Goal: Task Accomplishment & Management: Use online tool/utility

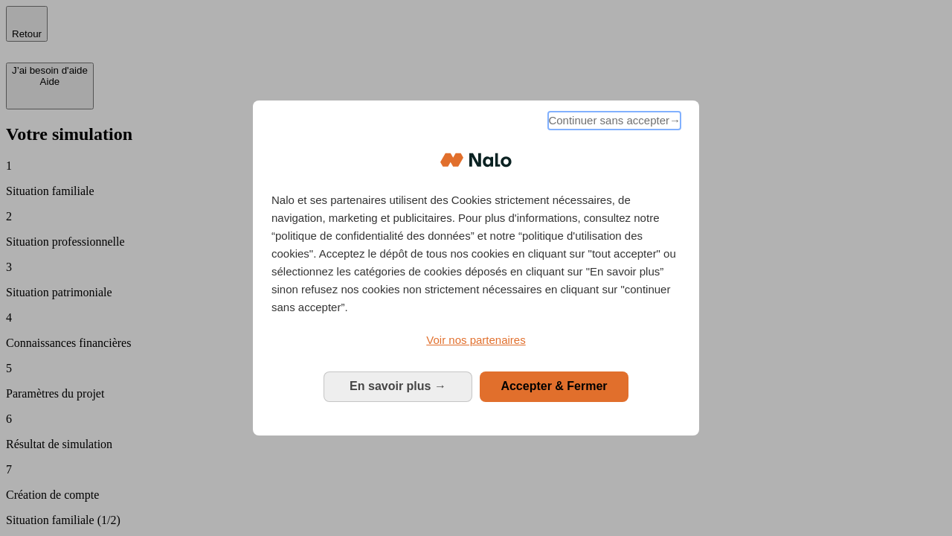
click at [613, 123] on span "Continuer sans accepter →" at bounding box center [614, 121] width 132 height 18
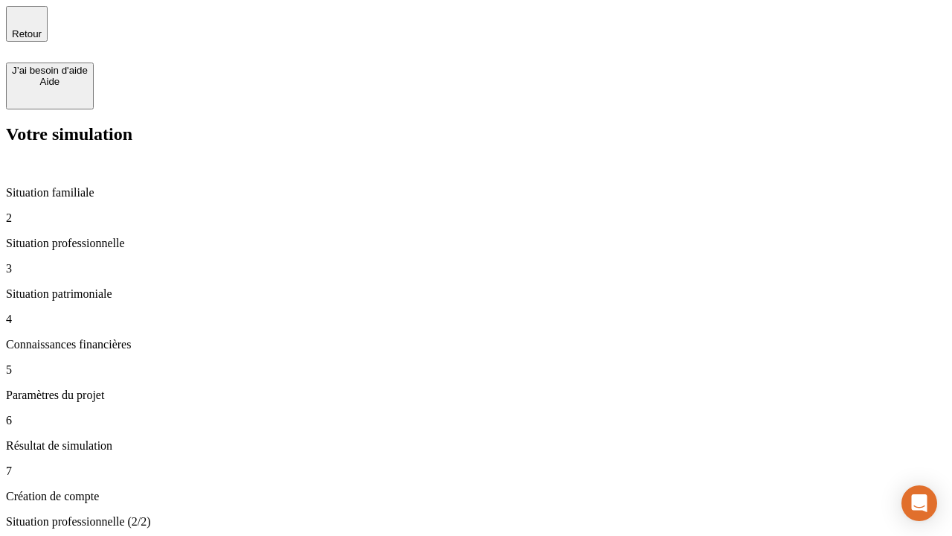
type input "70 000"
type input "1 000"
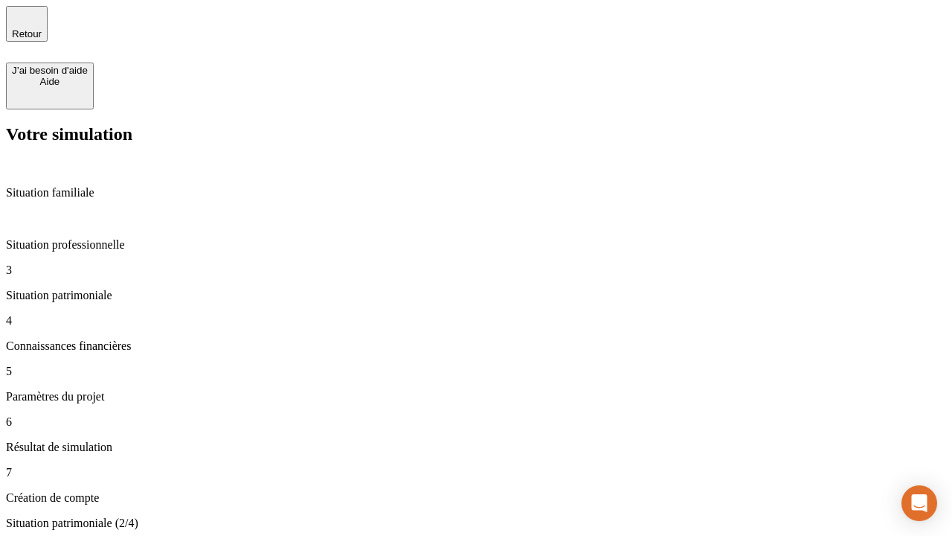
type input "800"
type input "6"
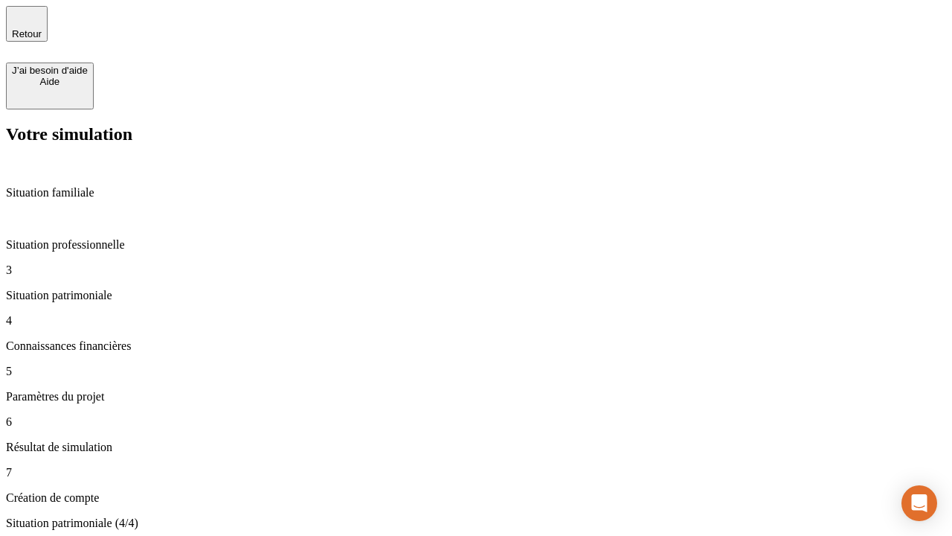
type input "400"
type input "3"
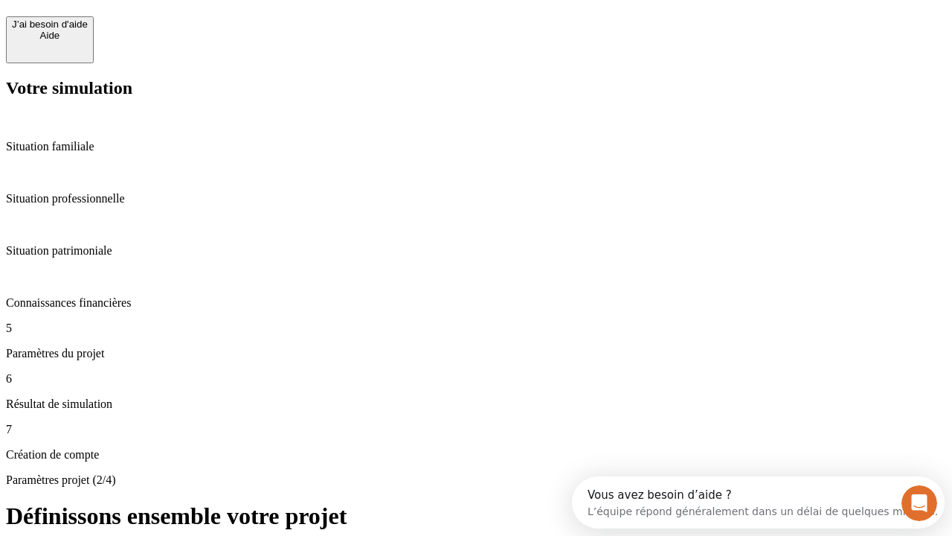
scroll to position [13, 0]
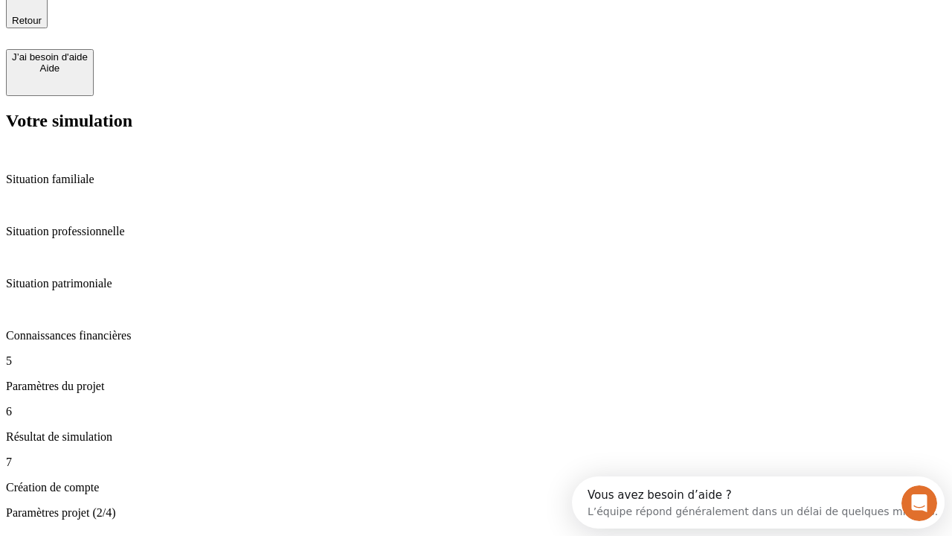
type input "35"
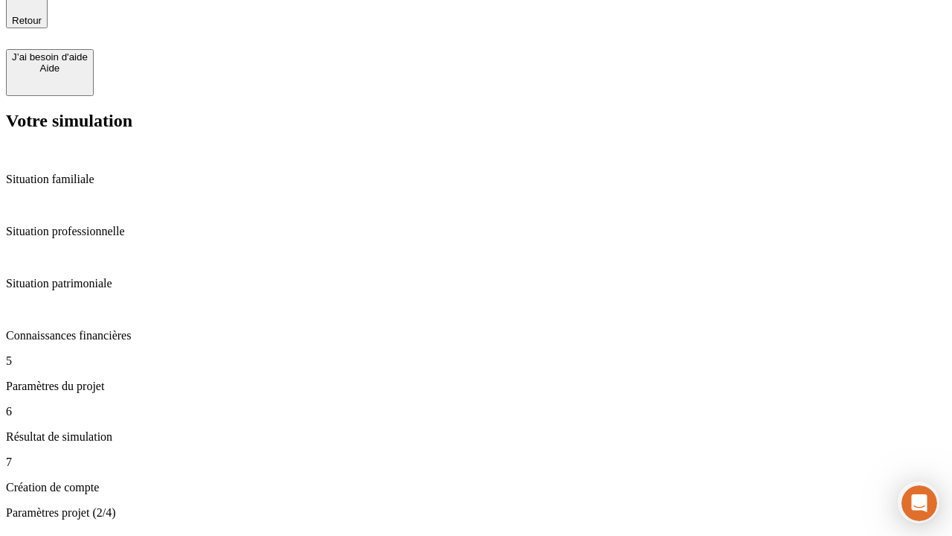
type input "500"
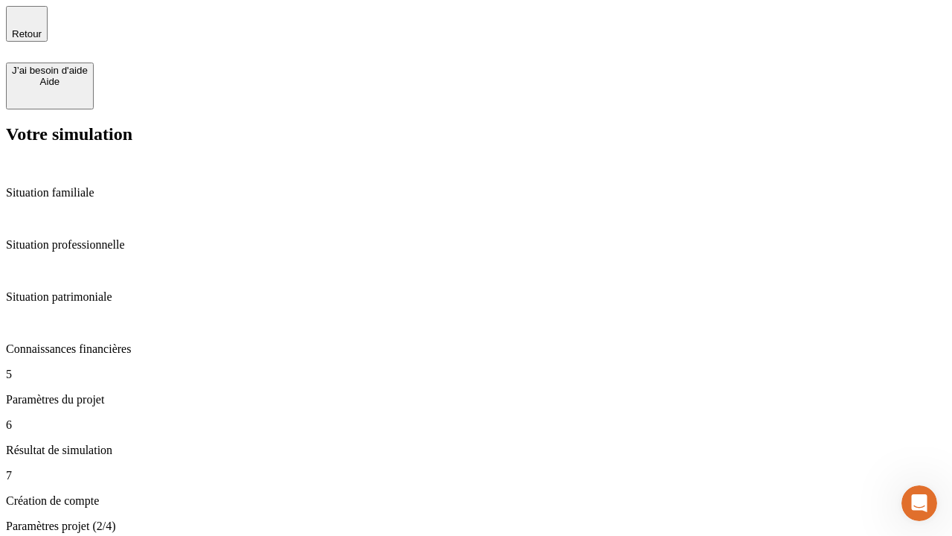
type input "640"
